Goal: Information Seeking & Learning: Learn about a topic

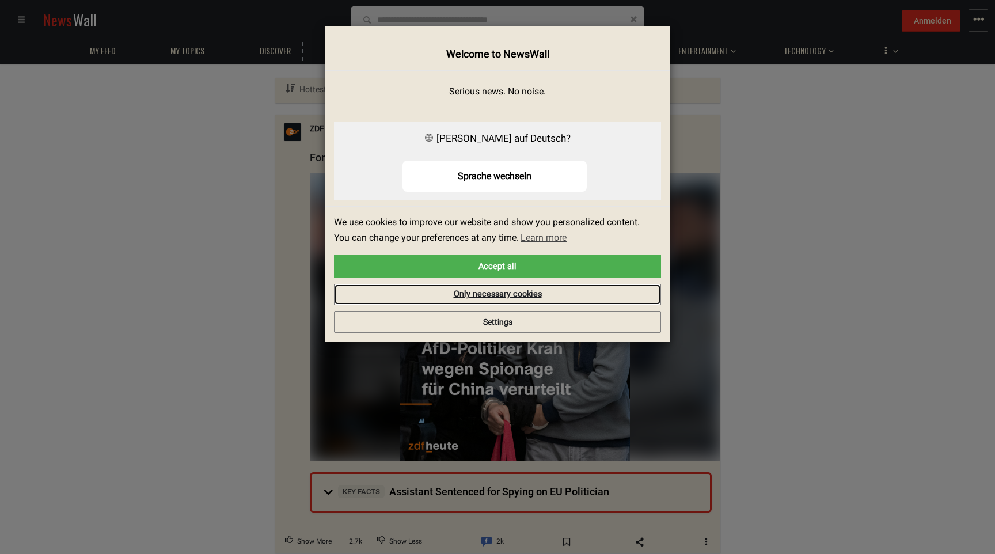
click at [506, 294] on link "Only necessary cookies" at bounding box center [497, 295] width 327 height 22
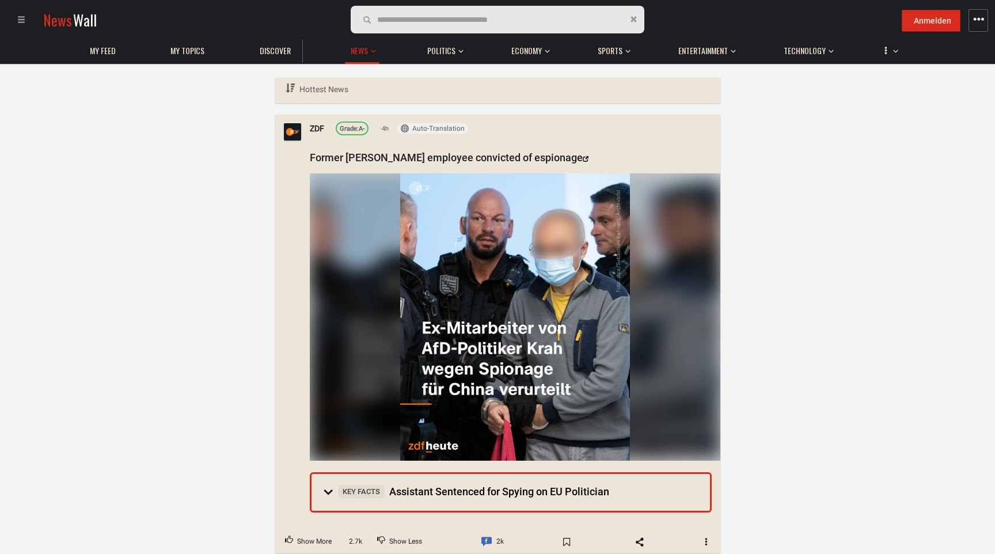
click at [979, 21] on span "button" at bounding box center [979, 20] width 12 height 12
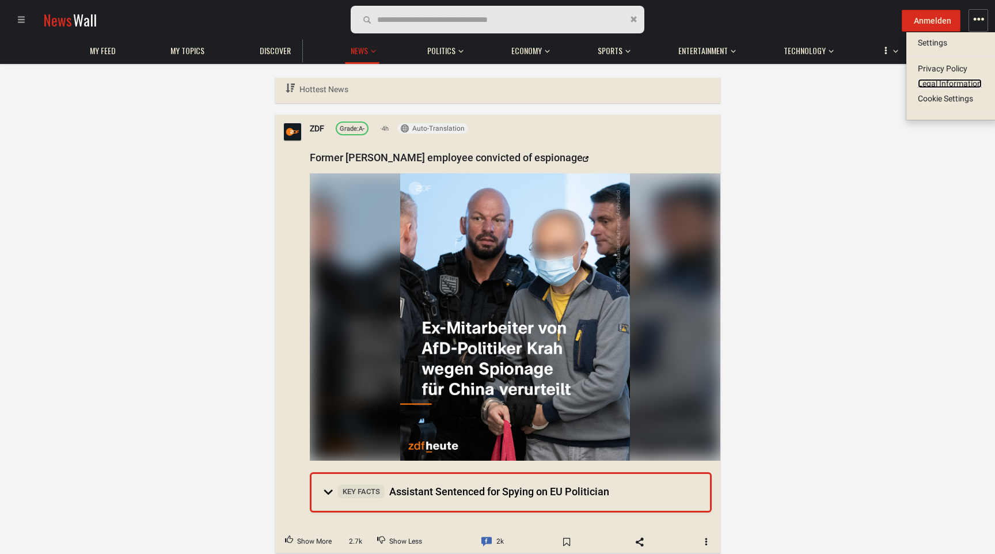
click at [949, 85] on link "Legal Information" at bounding box center [950, 83] width 64 height 9
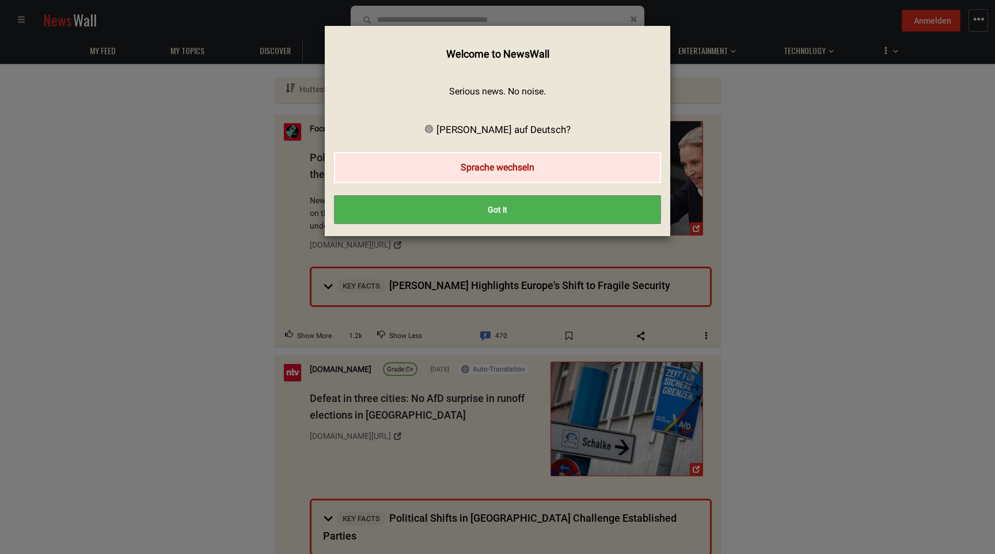
click at [502, 168] on button "Sprache wechseln" at bounding box center [497, 167] width 327 height 31
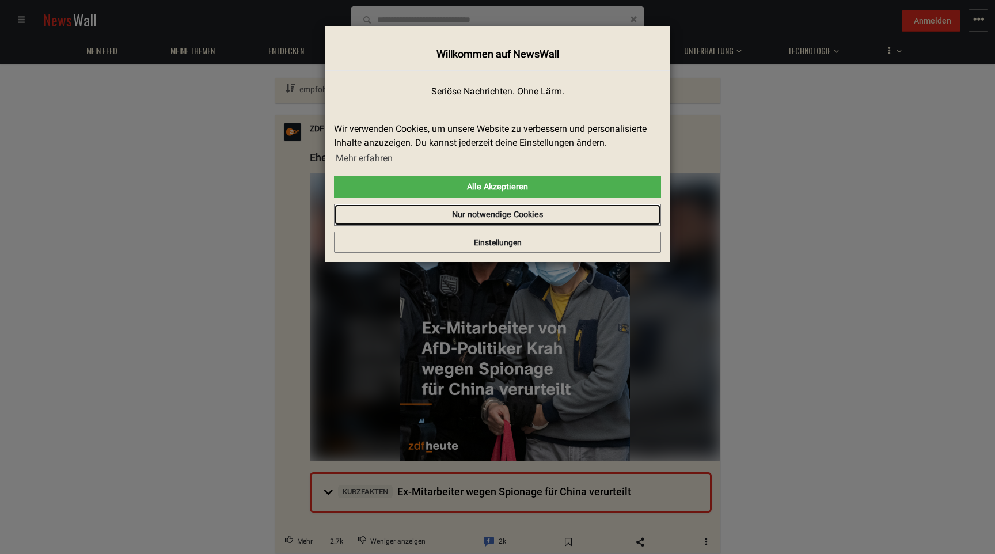
click at [512, 216] on link "Nur notwendige Cookies" at bounding box center [497, 215] width 327 height 22
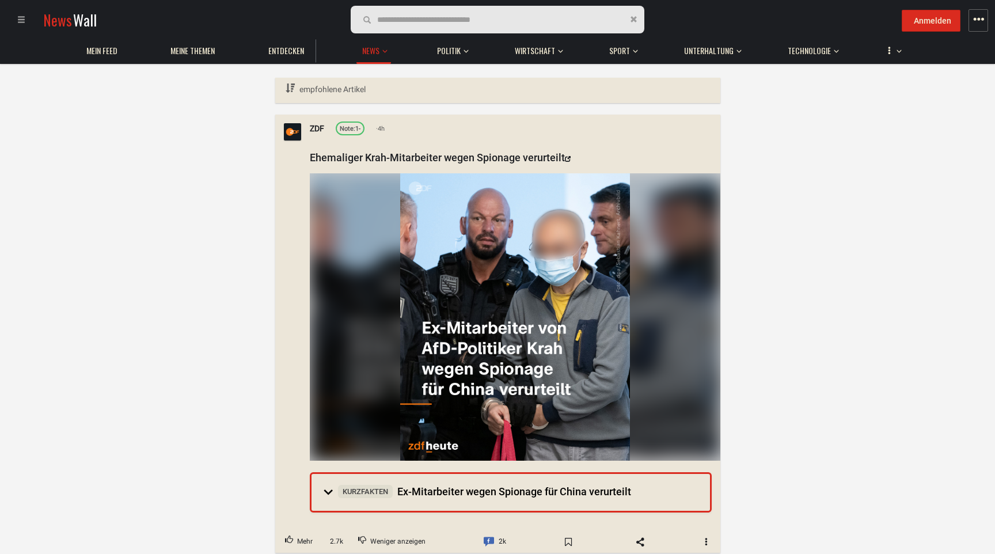
click at [23, 17] on span at bounding box center [21, 20] width 8 height 8
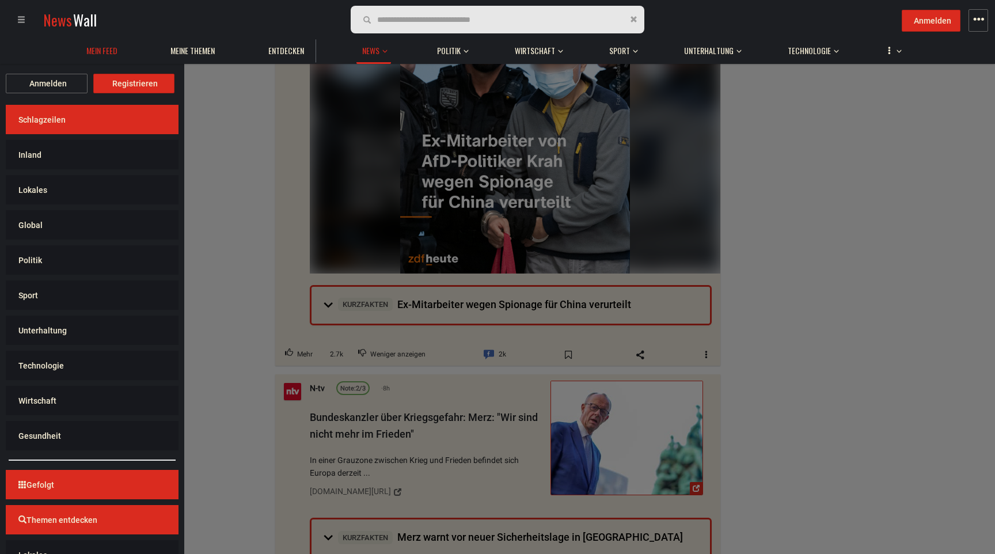
click at [108, 57] on link "Mein Feed" at bounding box center [102, 51] width 43 height 22
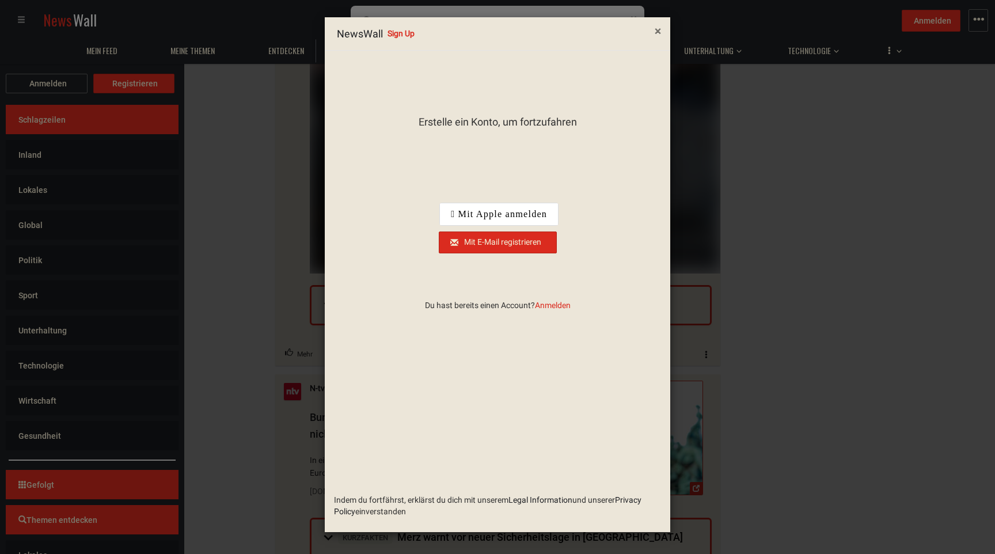
click at [656, 36] on span "×" at bounding box center [658, 31] width 6 height 14
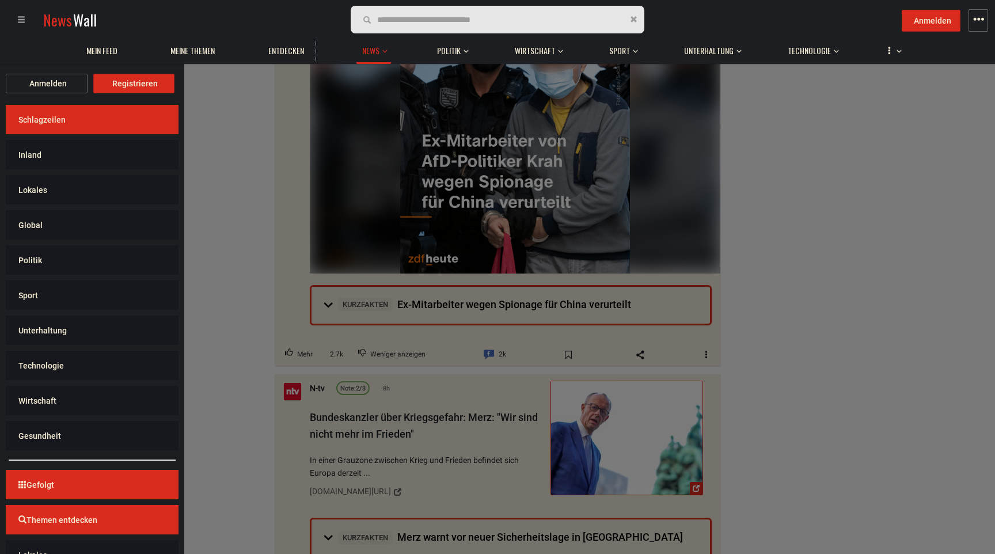
click at [979, 24] on span "button" at bounding box center [979, 20] width 12 height 12
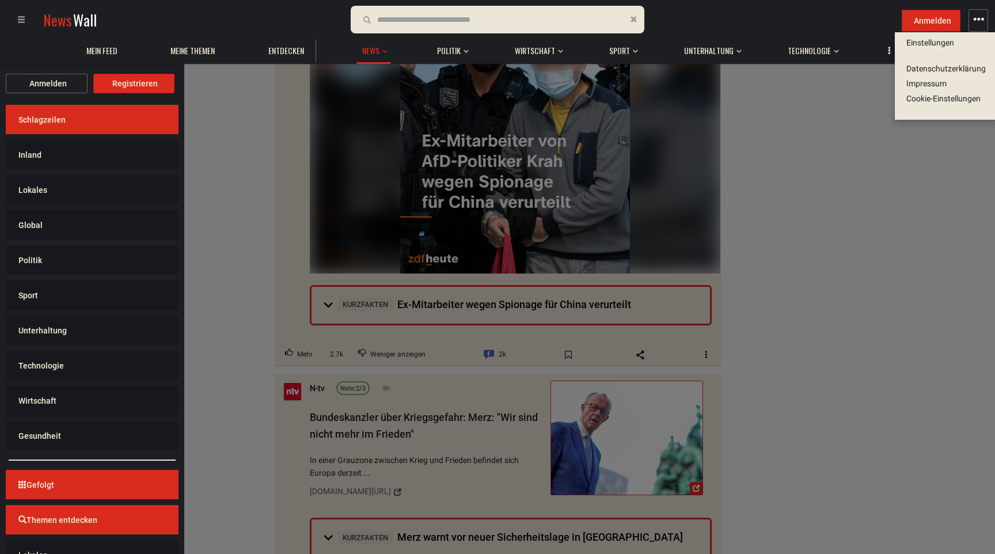
click at [521, 20] on div at bounding box center [501, 19] width 288 height 18
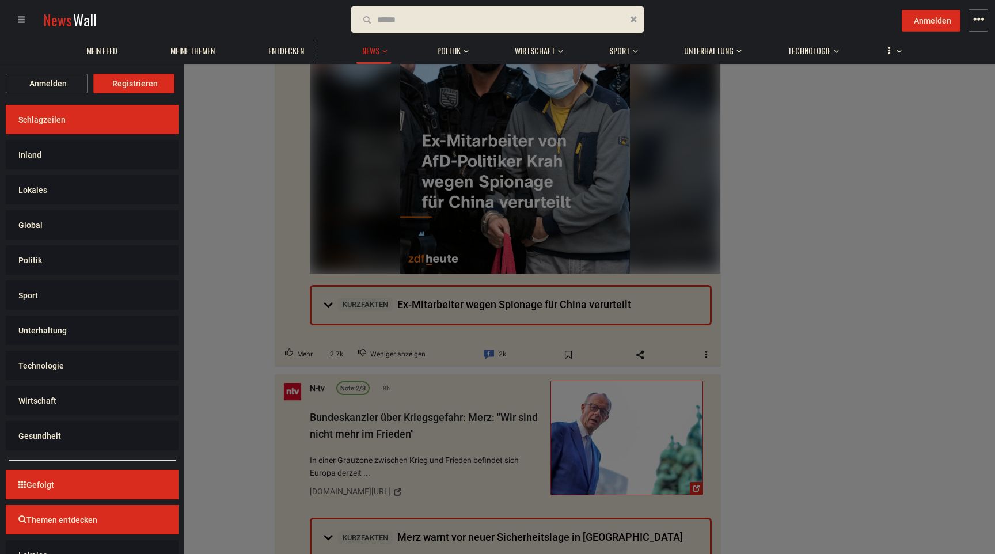
type input "*******"
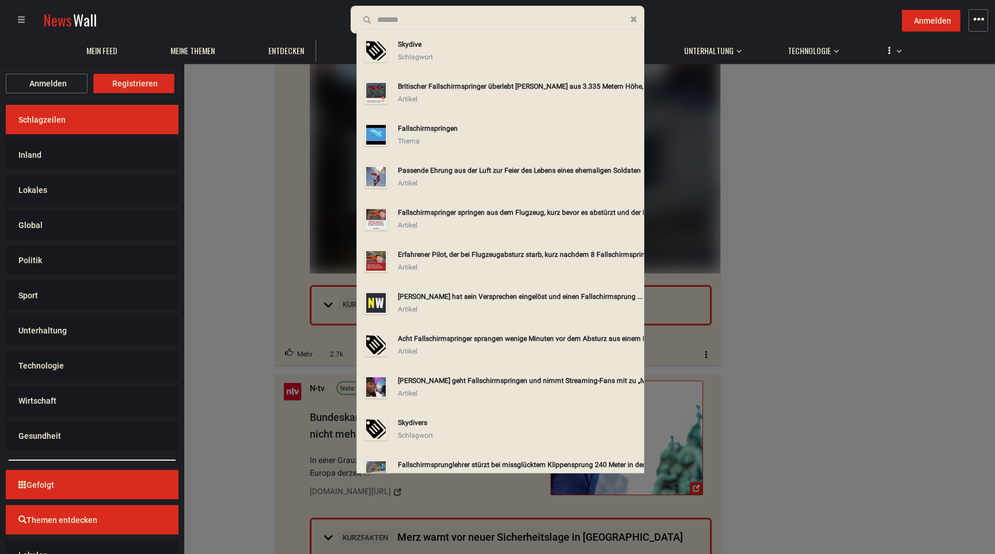
click at [441, 46] on div "Skydive" at bounding box center [518, 44] width 241 height 13
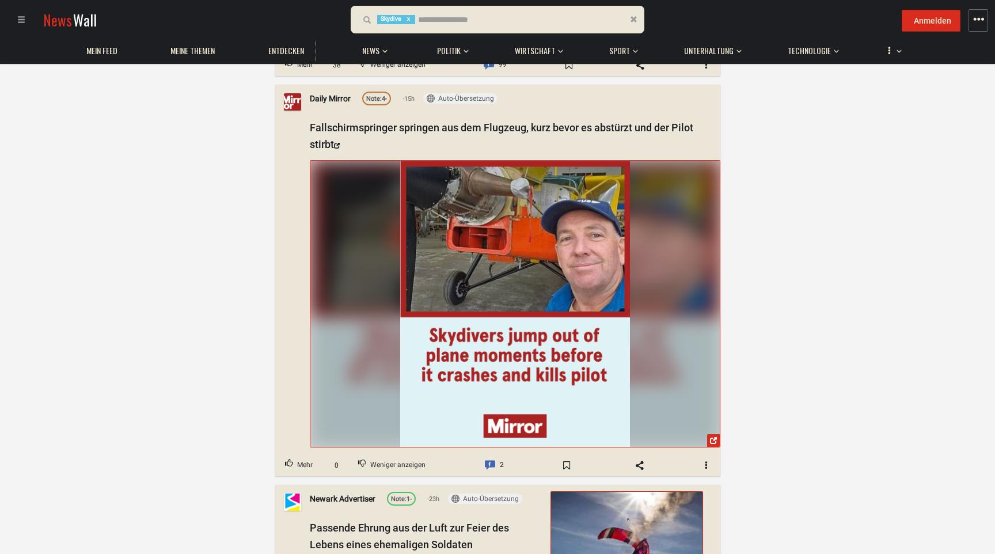
scroll to position [510, 0]
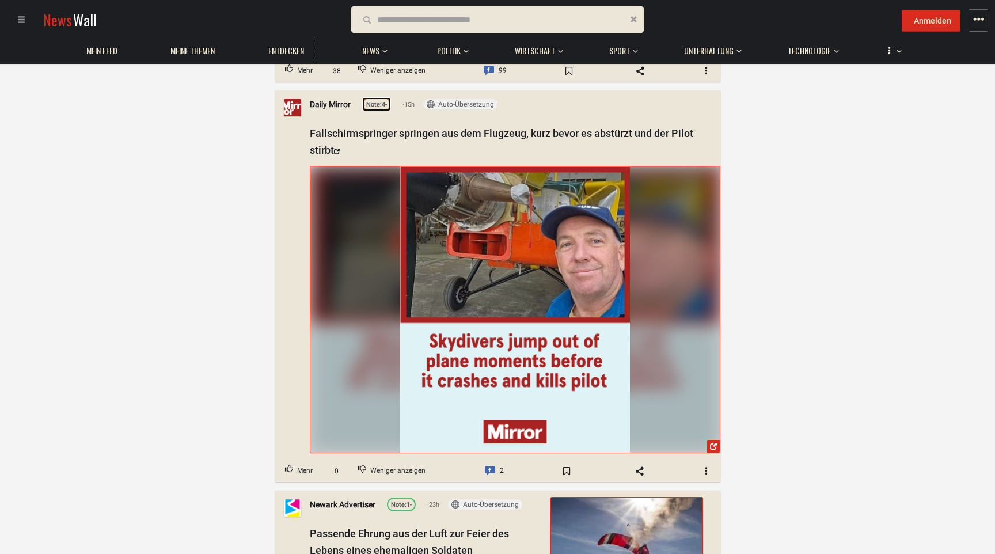
click at [377, 109] on span "Note:" at bounding box center [374, 104] width 16 height 7
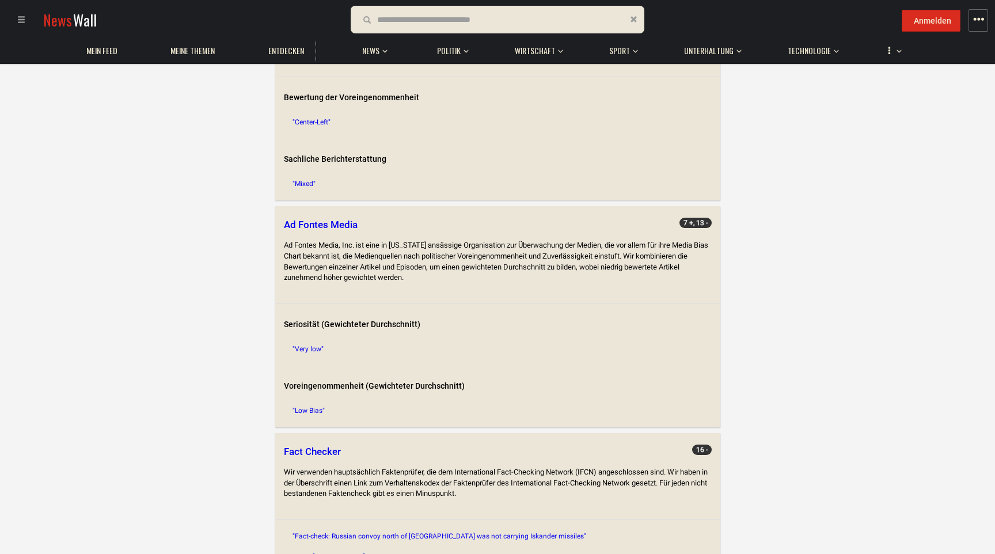
scroll to position [1466, 0]
click at [750, 194] on div "Startseite Europäische Union Vereinigtes Königreich Daily Mirror Daily Mirror F…" at bounding box center [497, 316] width 995 height 3439
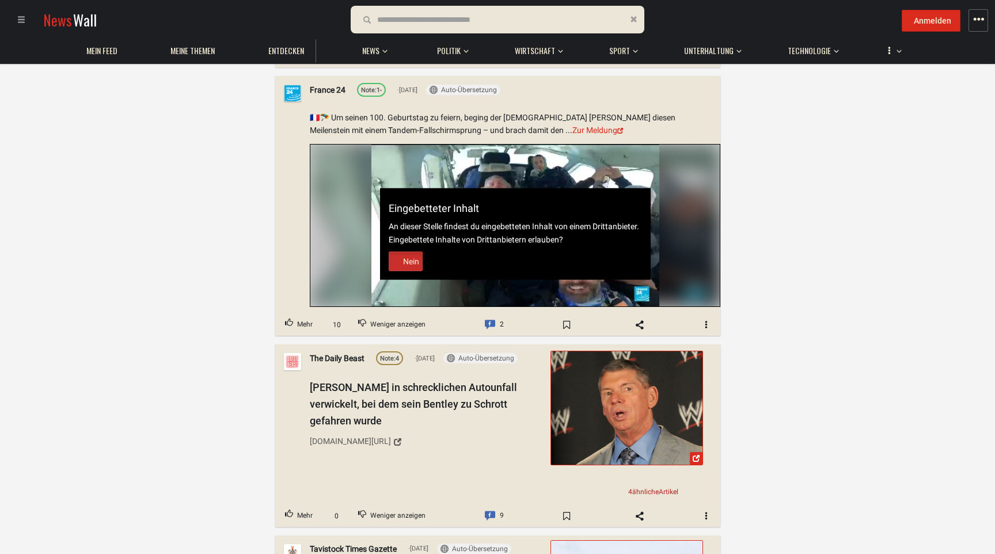
scroll to position [14255, 0]
